Goal: Information Seeking & Learning: Learn about a topic

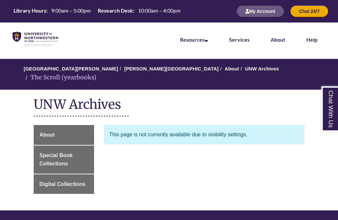
click at [72, 181] on span "Digital Collections" at bounding box center [62, 184] width 46 height 6
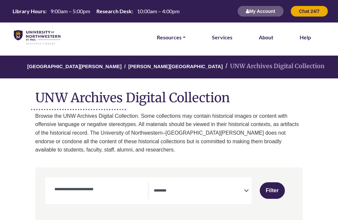
select select "Database Subject Filter"
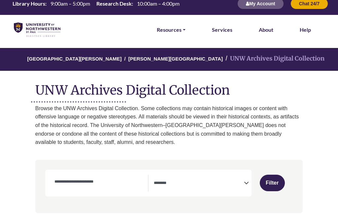
scroll to position [7, 0]
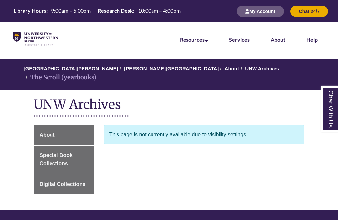
click at [96, 73] on li "The Scroll (yearbooks)" at bounding box center [60, 78] width 73 height 10
click at [68, 152] on span "Special Book Collections" at bounding box center [55, 159] width 33 height 14
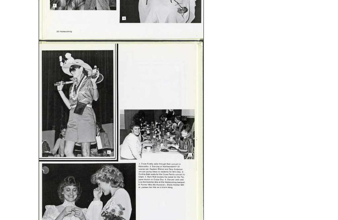
scroll to position [681, 0]
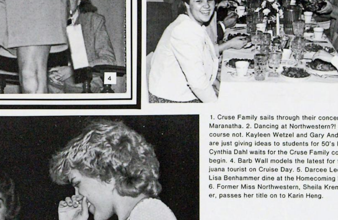
click at [53, 36] on img at bounding box center [92, 110] width 116 height 148
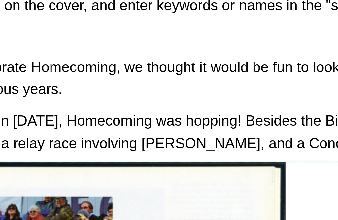
scroll to position [313, 0]
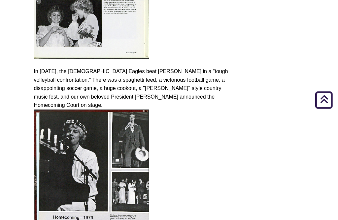
scroll to position [783, 0]
